Goal: Check status: Check status

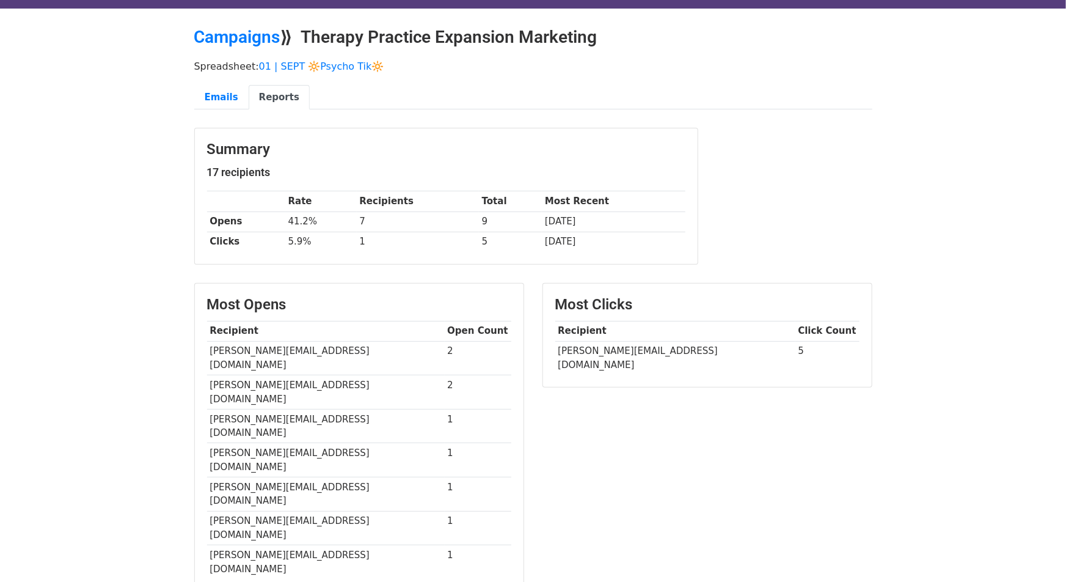
scroll to position [42, 0]
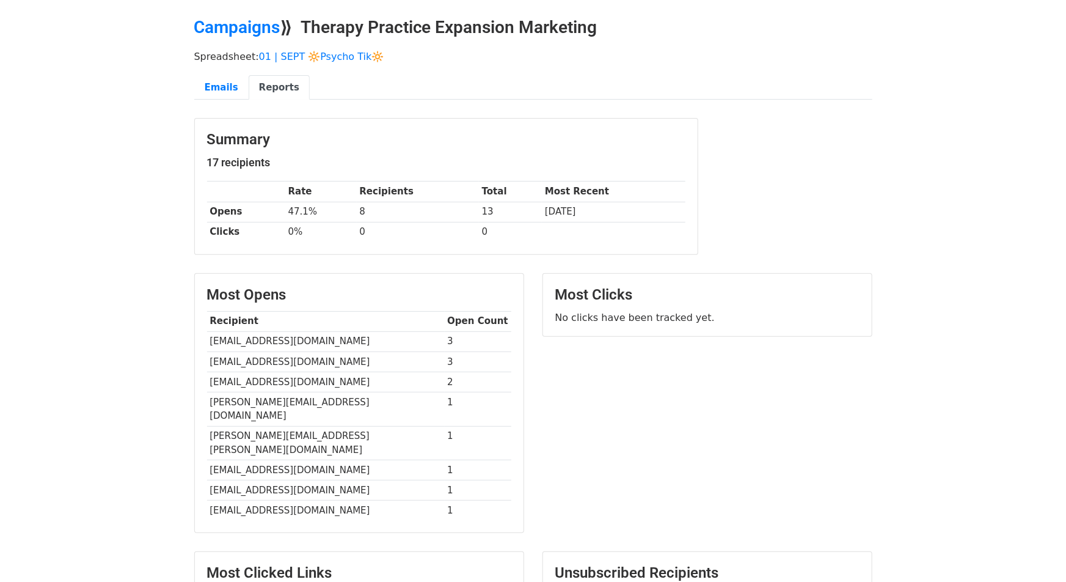
scroll to position [42, 0]
